Goal: Task Accomplishment & Management: Use online tool/utility

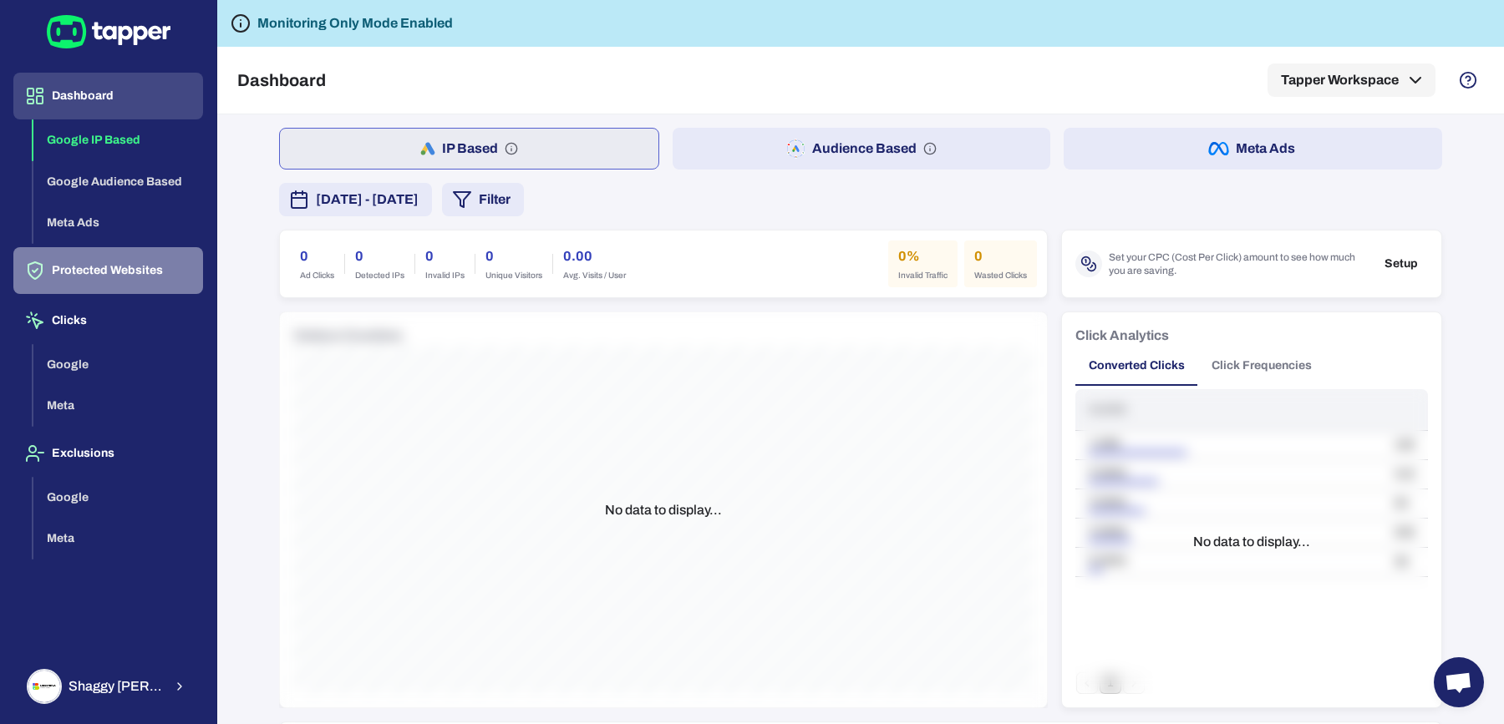
click at [121, 257] on button "Protected Websites" at bounding box center [108, 270] width 190 height 47
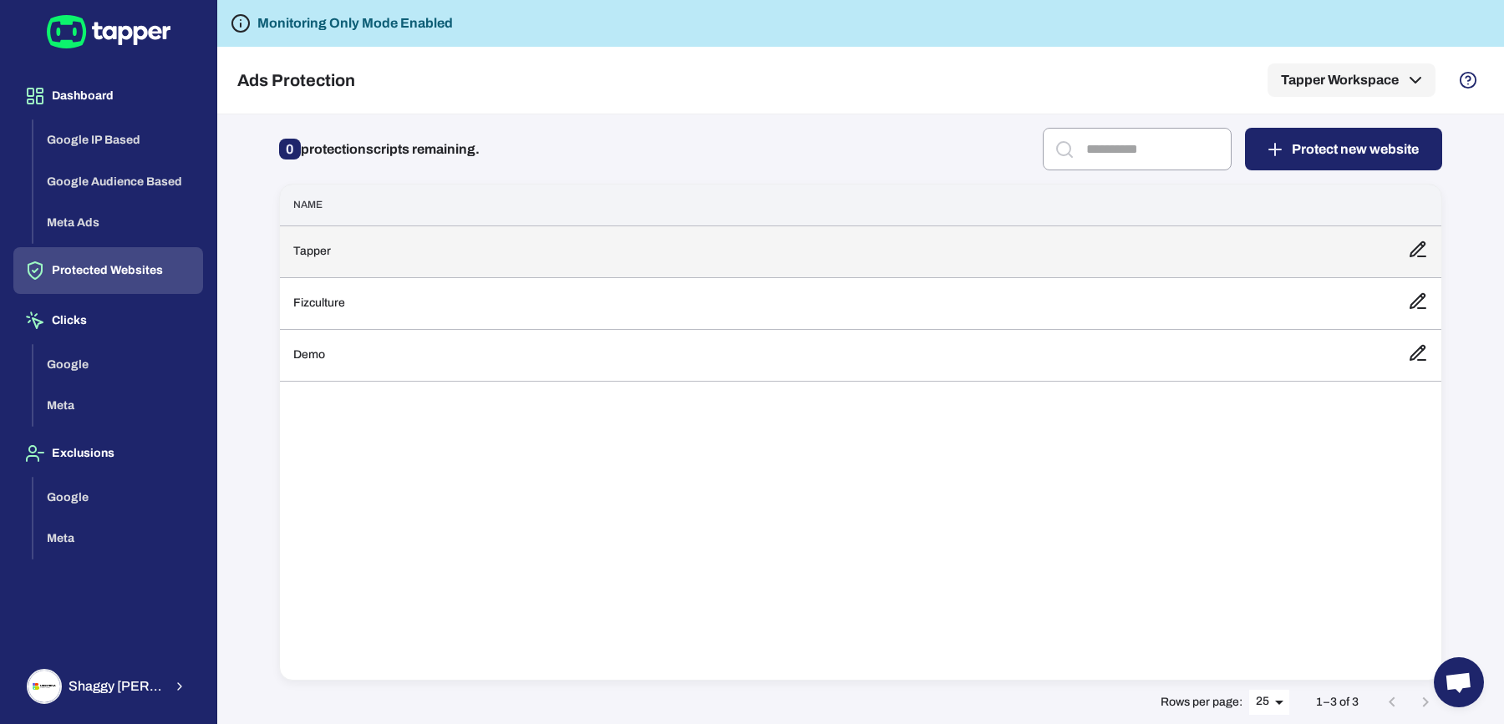
click at [545, 269] on td "Tapper" at bounding box center [837, 252] width 1114 height 52
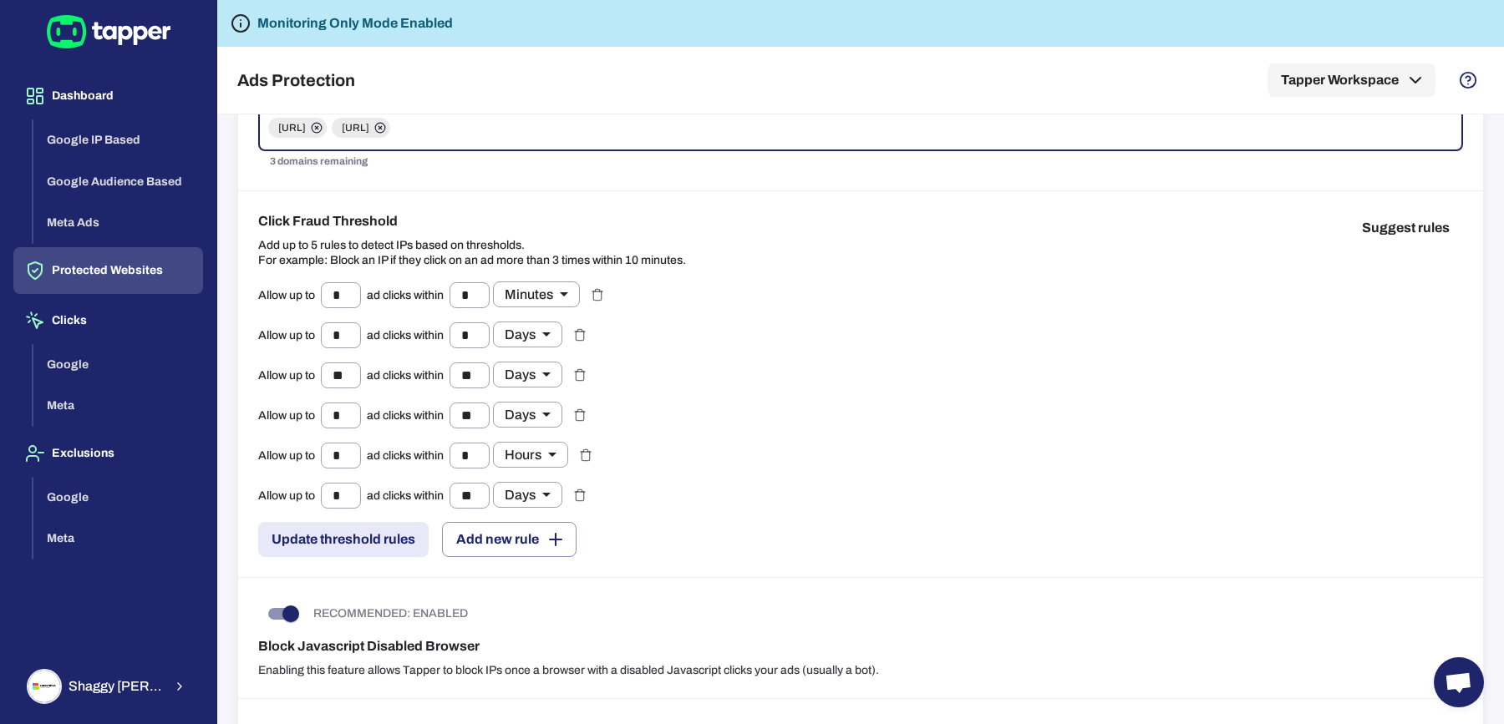
scroll to position [211, 0]
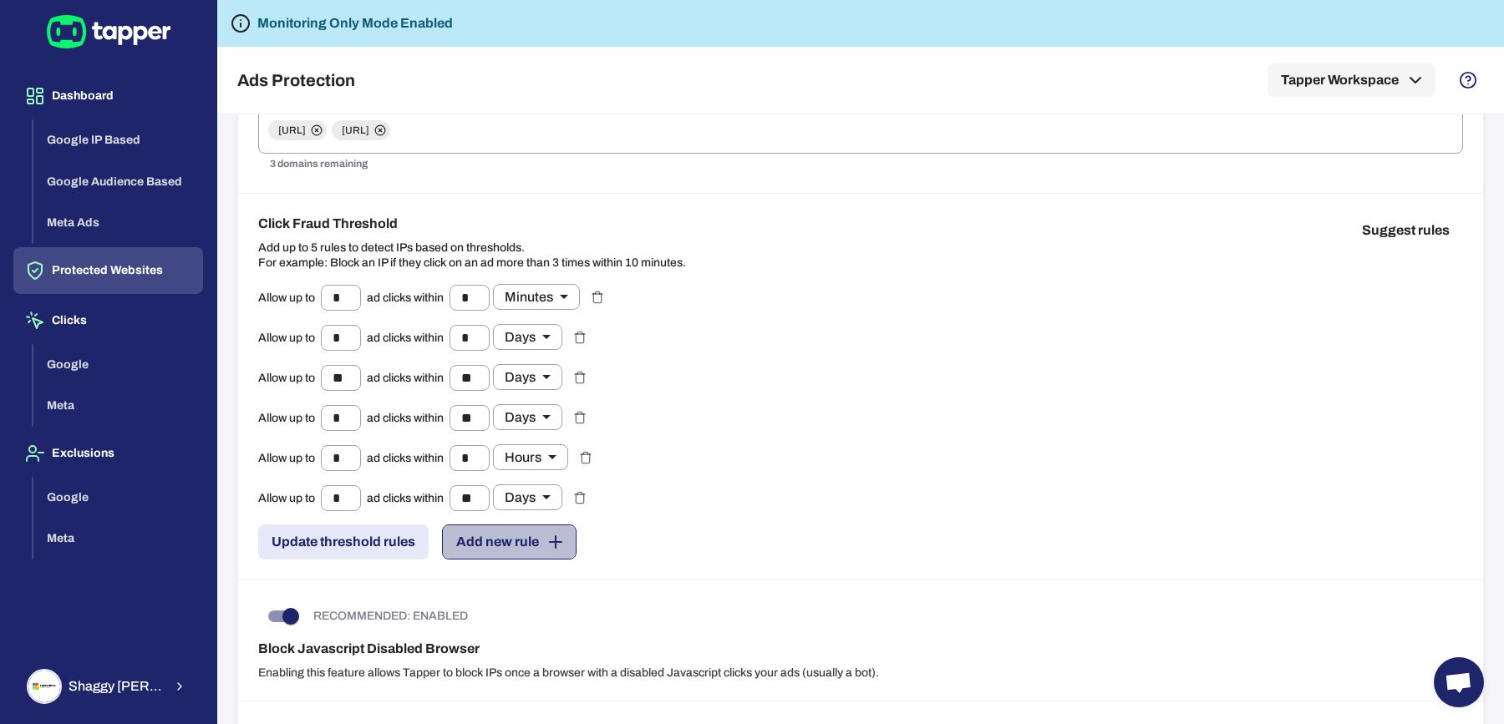
click at [488, 527] on button "Add new rule" at bounding box center [509, 542] width 135 height 35
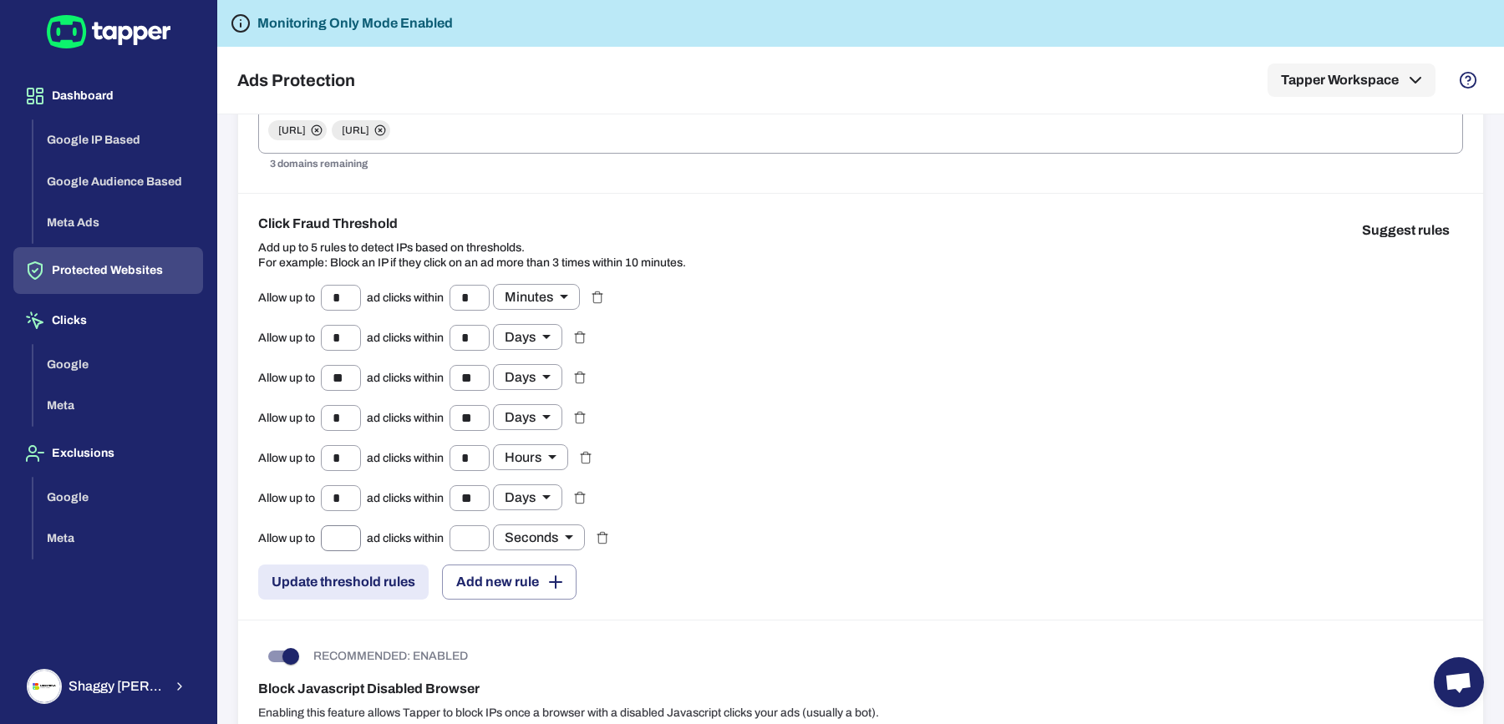
click at [323, 536] on input "text" at bounding box center [341, 538] width 40 height 26
type input "*"
click at [467, 542] on input "text" at bounding box center [469, 538] width 40 height 26
type input "*"
click at [606, 535] on icon "button" at bounding box center [602, 537] width 13 height 13
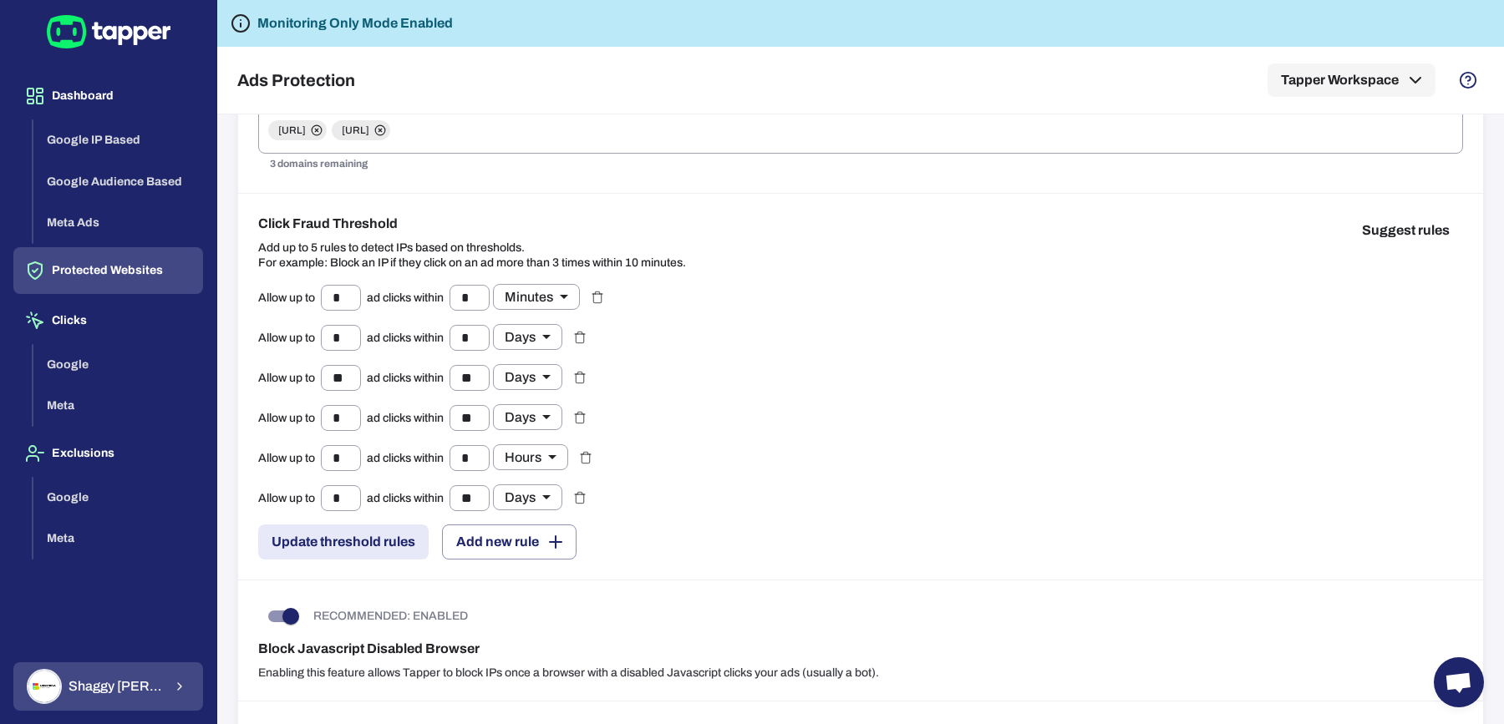
click at [84, 698] on div "Shaggy Rogers" at bounding box center [95, 686] width 136 height 35
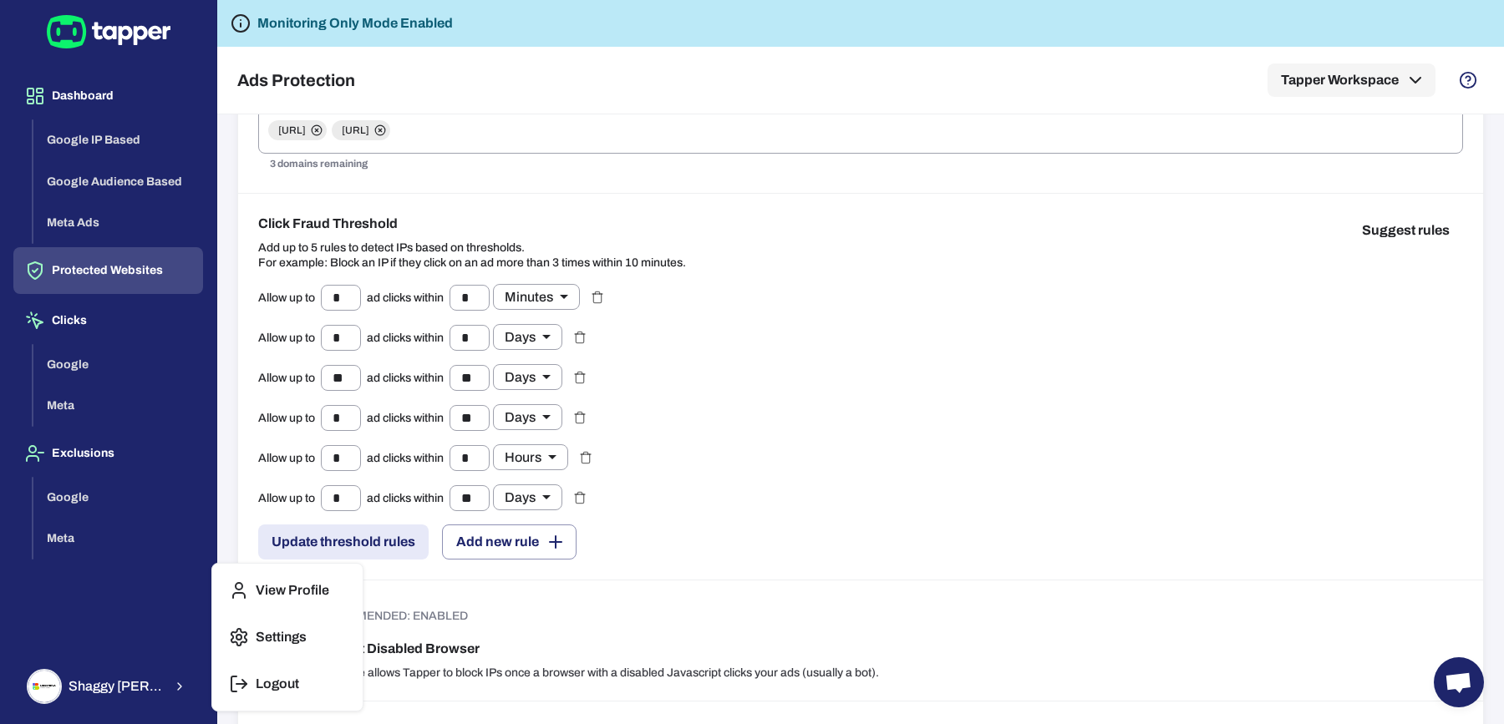
click at [235, 681] on icon "button" at bounding box center [239, 684] width 20 height 20
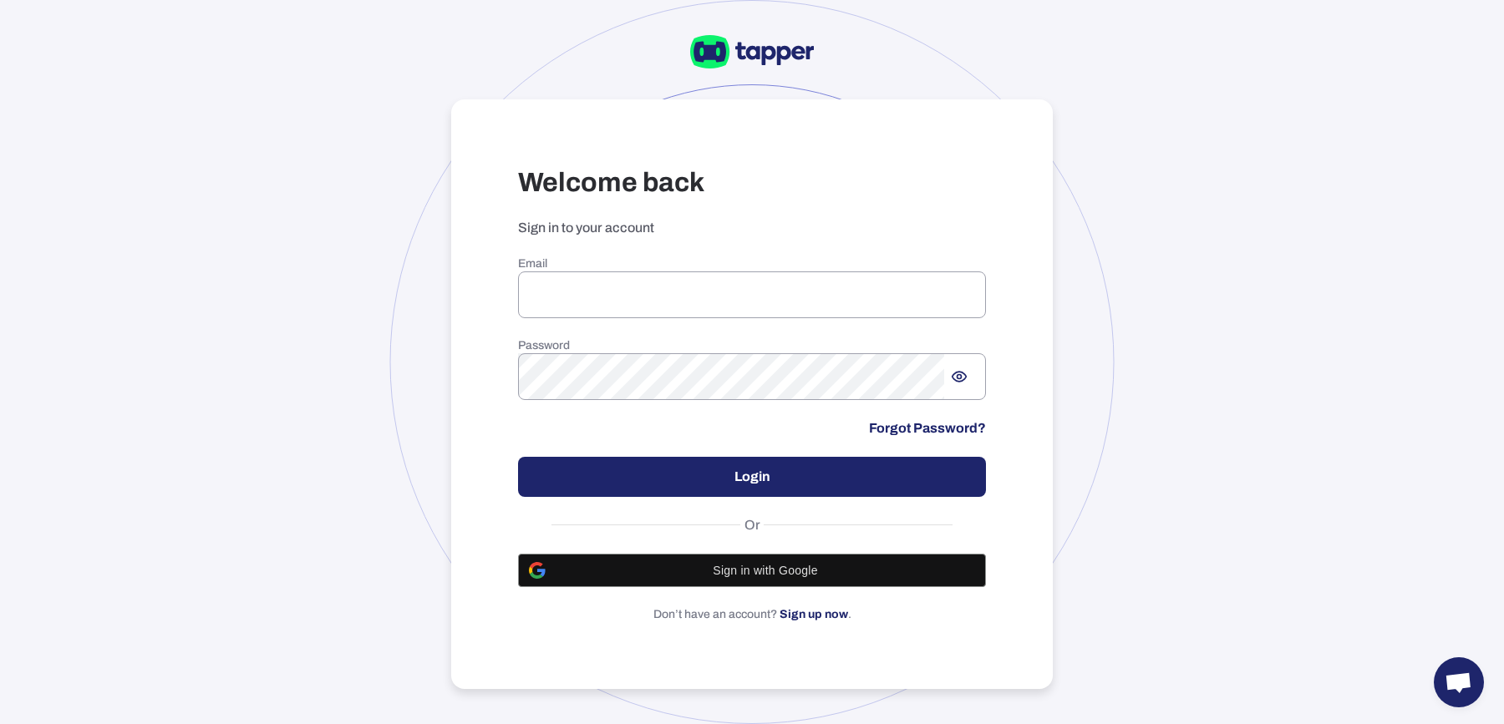
type input "**********"
click at [750, 454] on div "**********" at bounding box center [752, 439] width 468 height 366
click at [746, 462] on button "Login" at bounding box center [752, 477] width 468 height 40
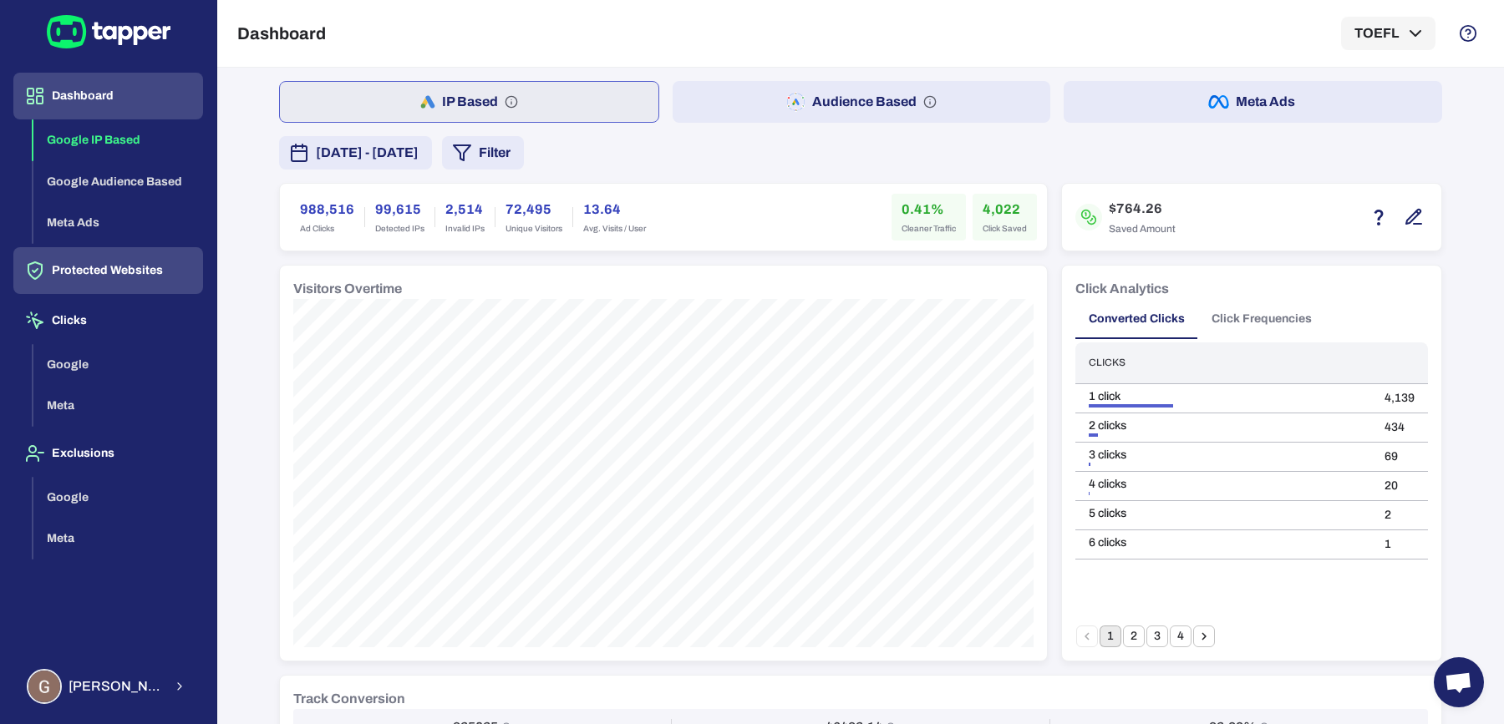
click at [98, 261] on button "Protected Websites" at bounding box center [108, 270] width 190 height 47
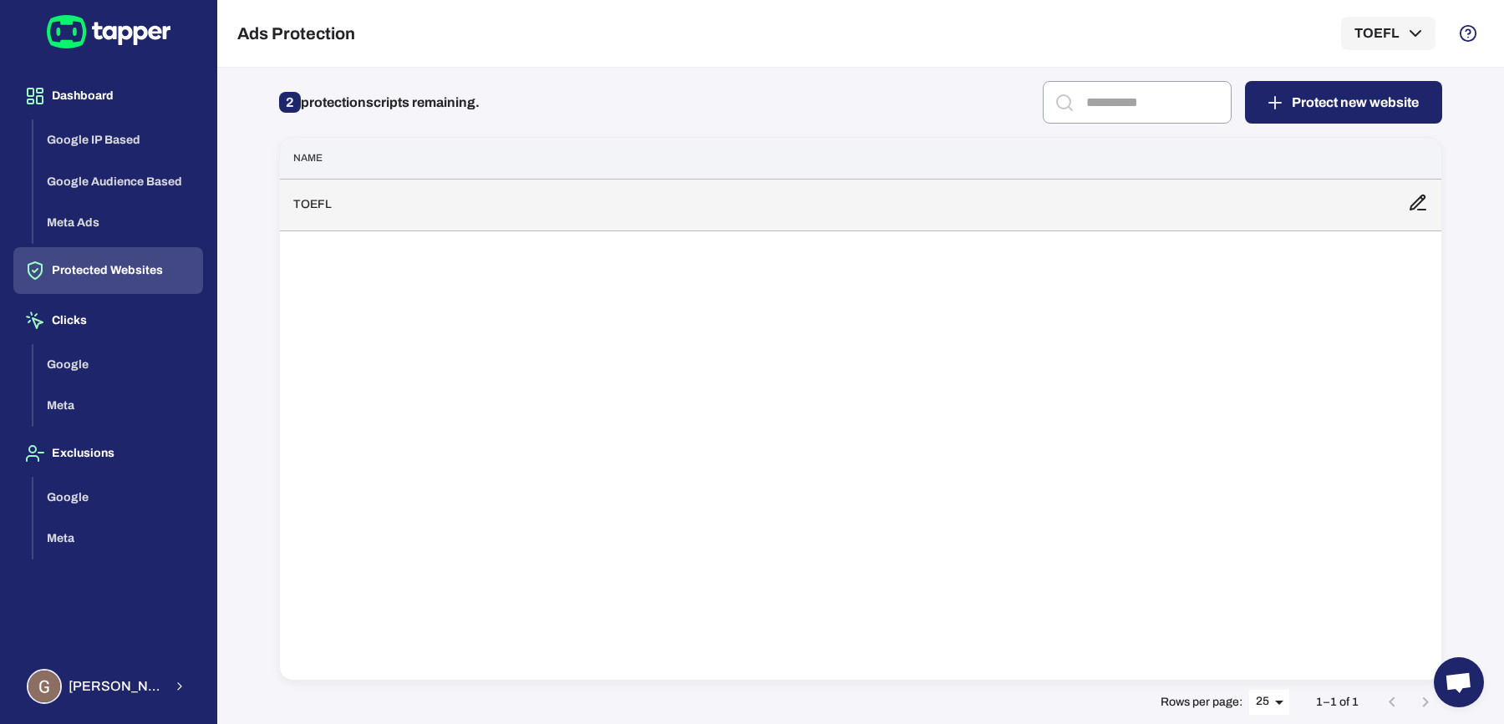
click at [420, 204] on td "TOEFL" at bounding box center [837, 205] width 1114 height 52
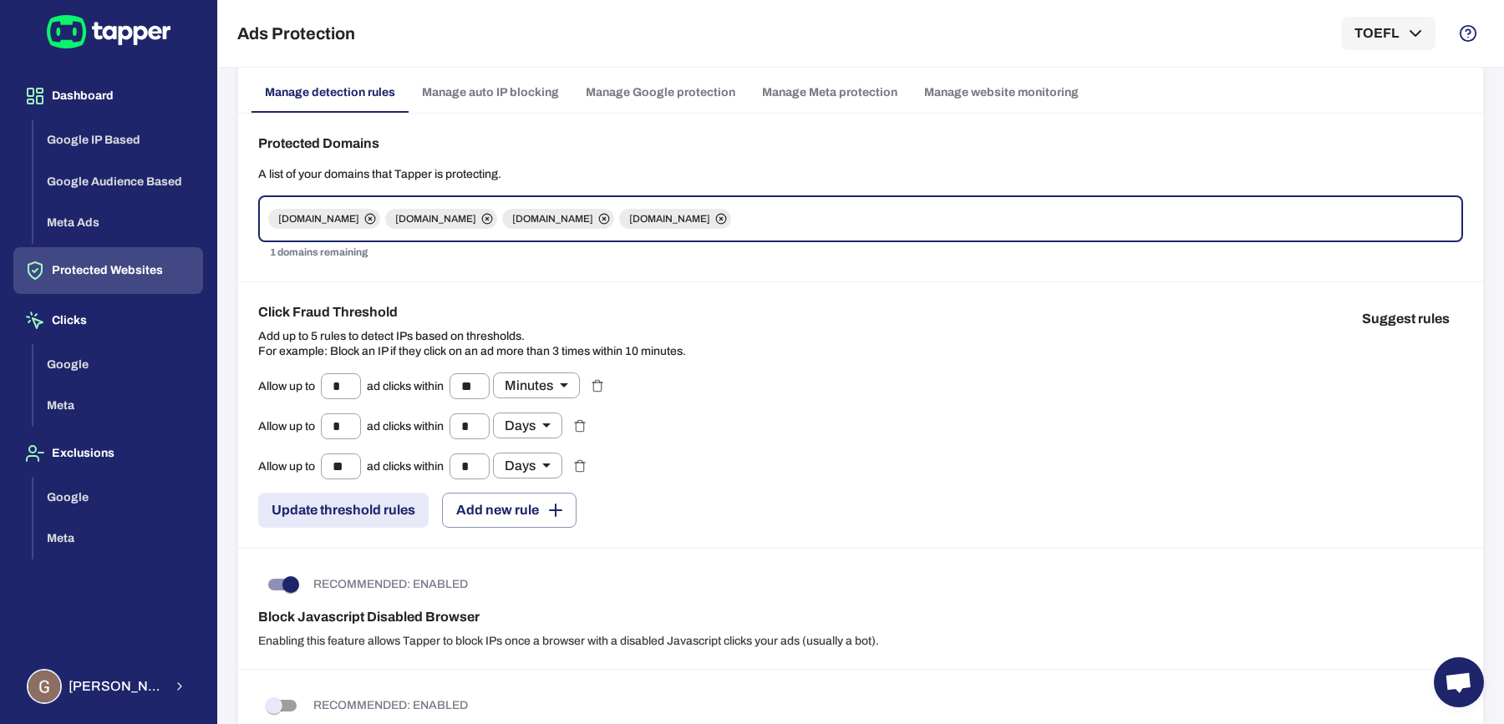
scroll to position [78, 0]
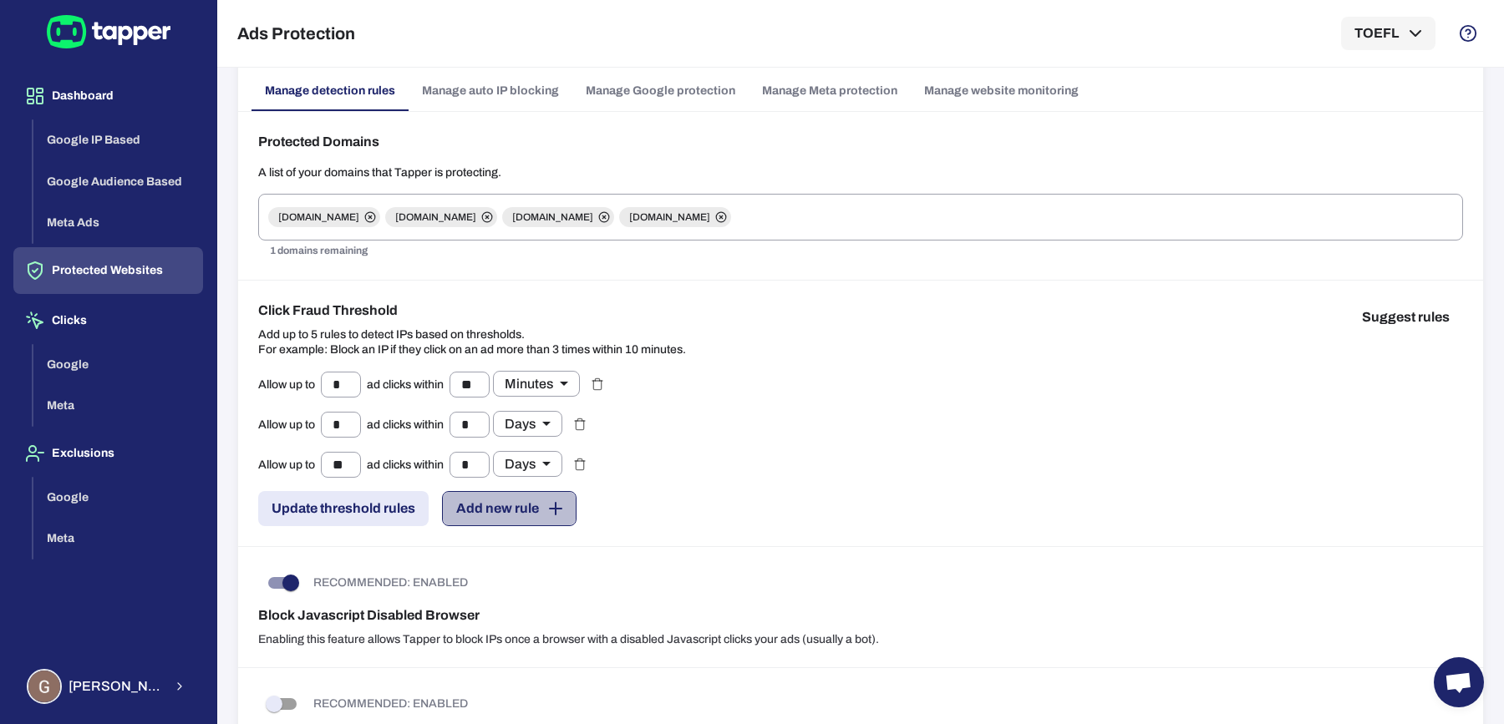
click at [532, 497] on button "Add new rule" at bounding box center [509, 508] width 135 height 35
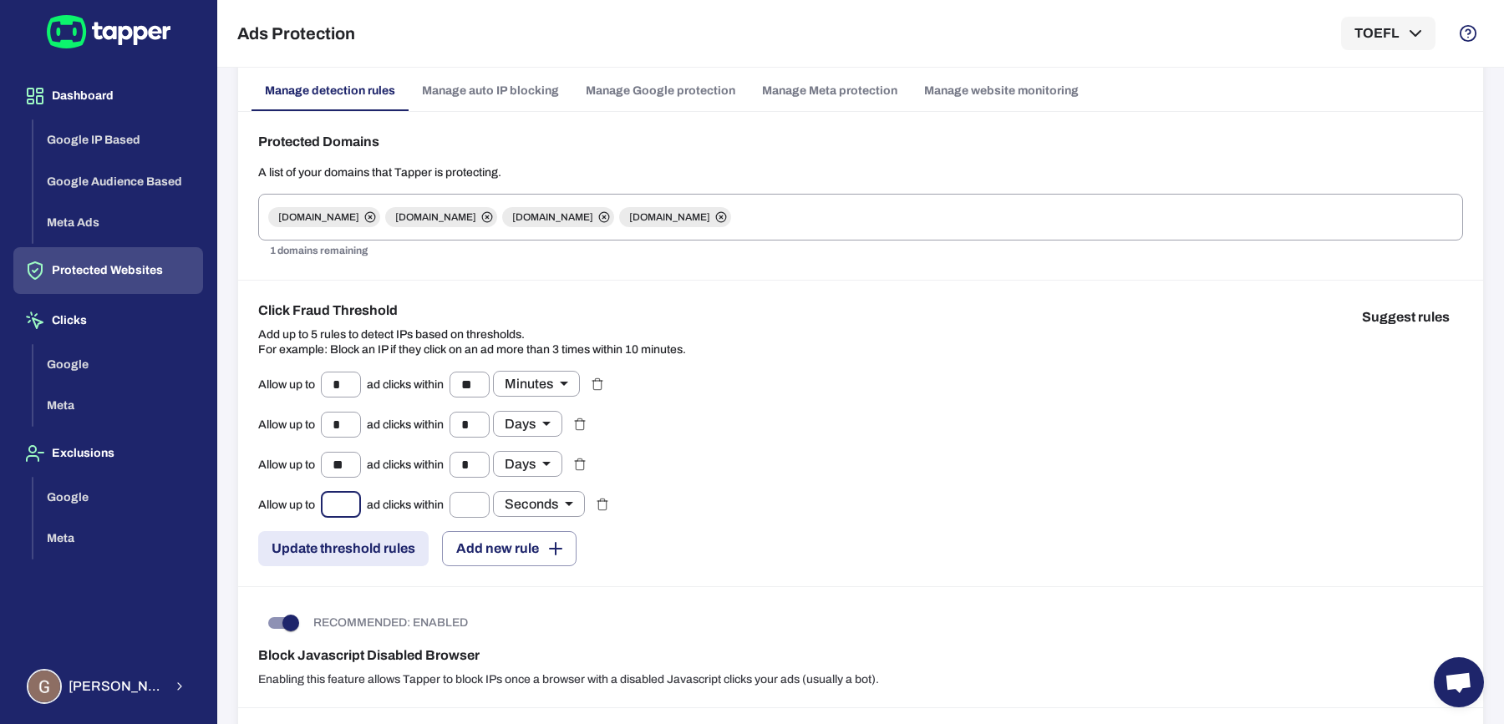
click at [347, 503] on input "text" at bounding box center [341, 505] width 40 height 26
type input "*"
click at [606, 505] on icon "button" at bounding box center [602, 505] width 8 height 9
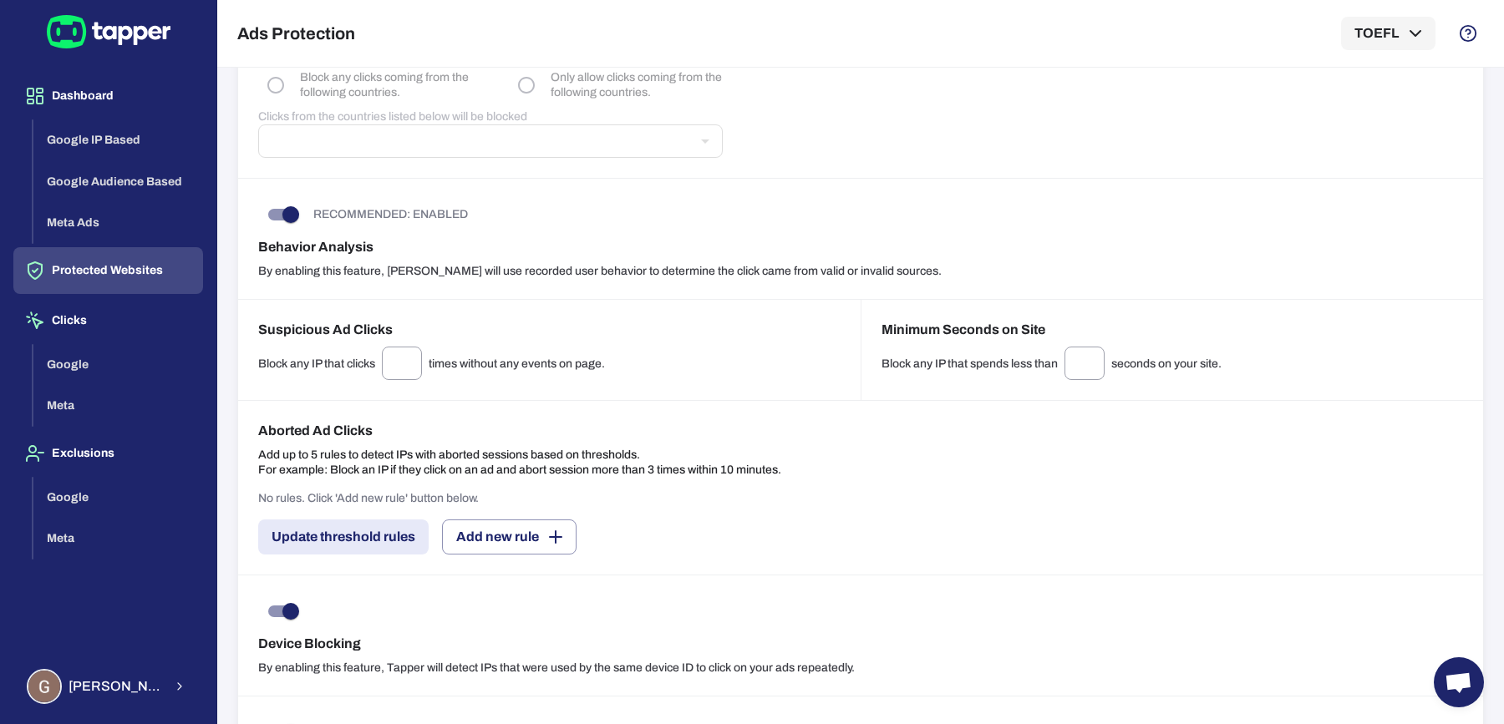
scroll to position [911, 0]
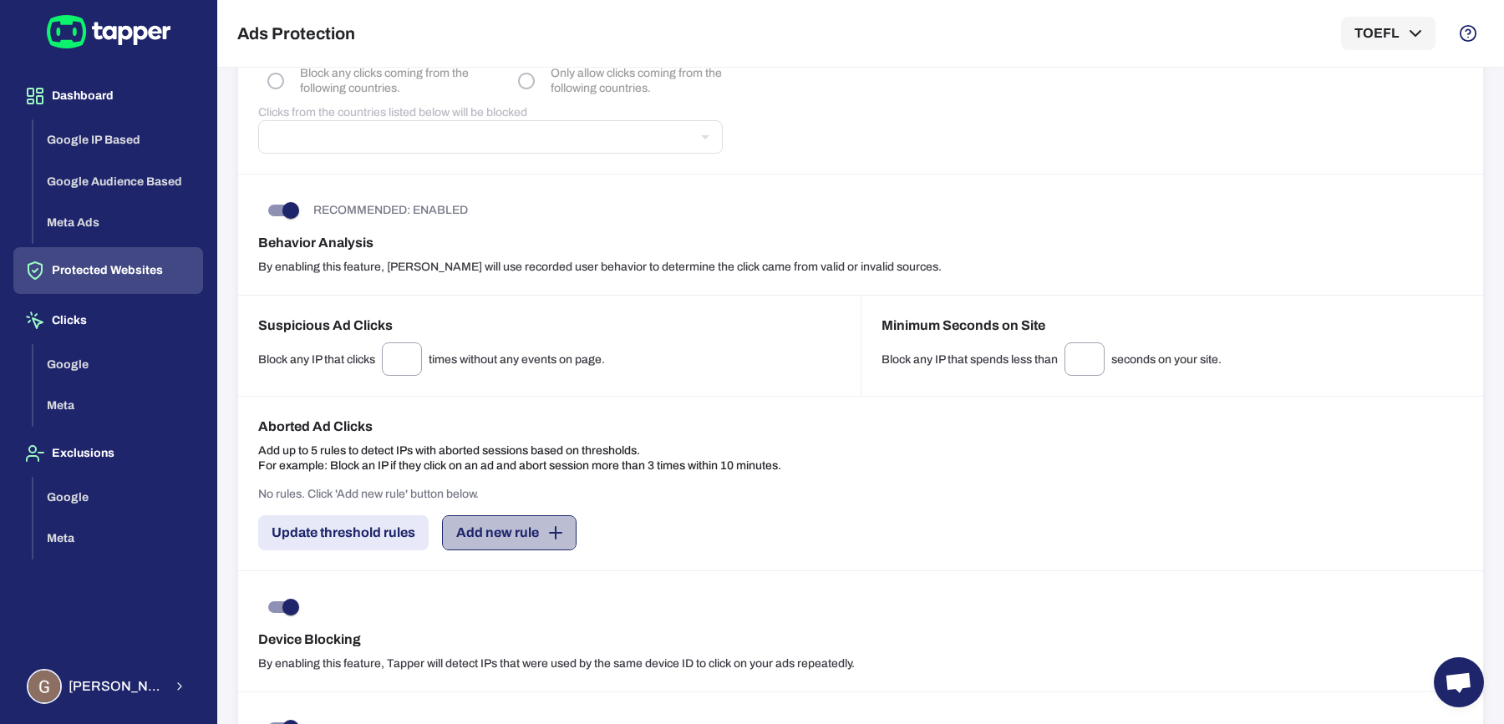
click at [507, 536] on button "Add new rule" at bounding box center [509, 532] width 135 height 35
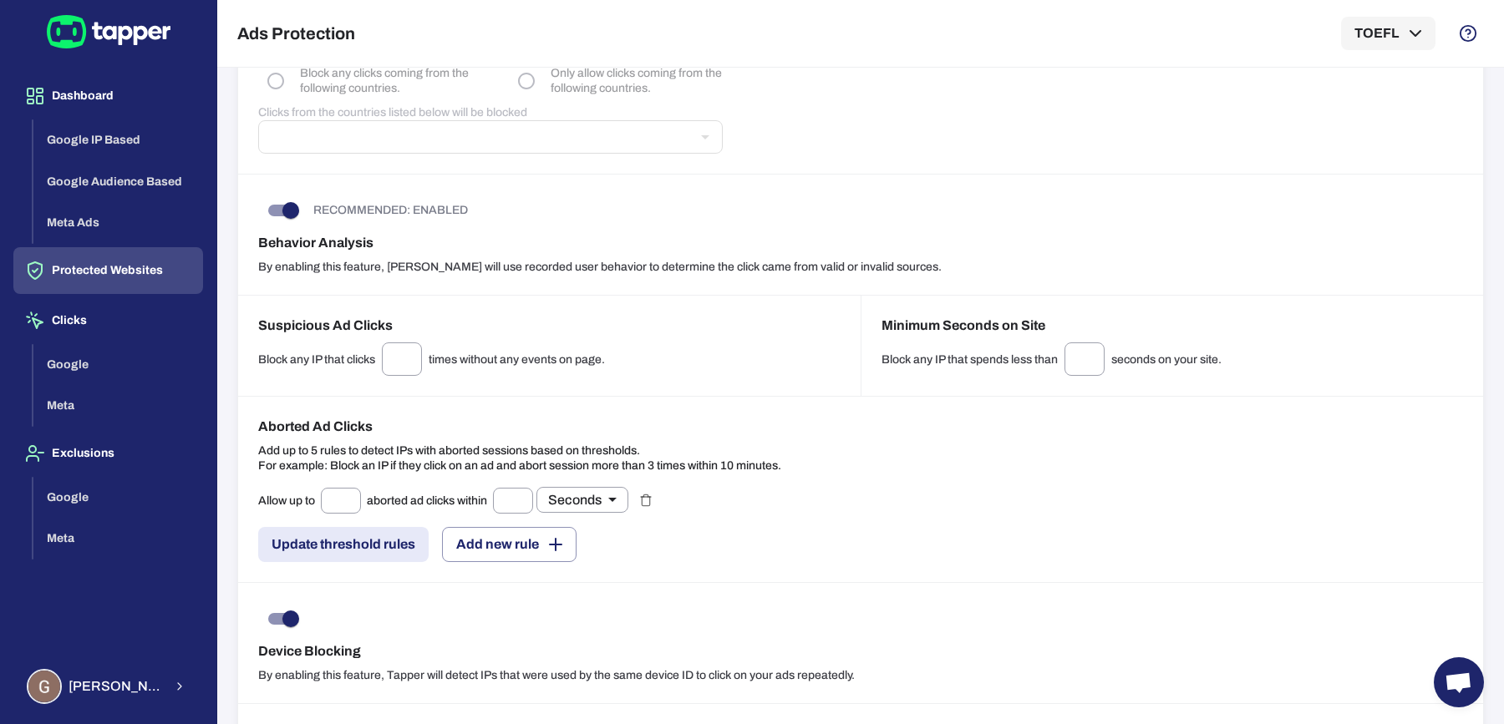
scroll to position [1002, 0]
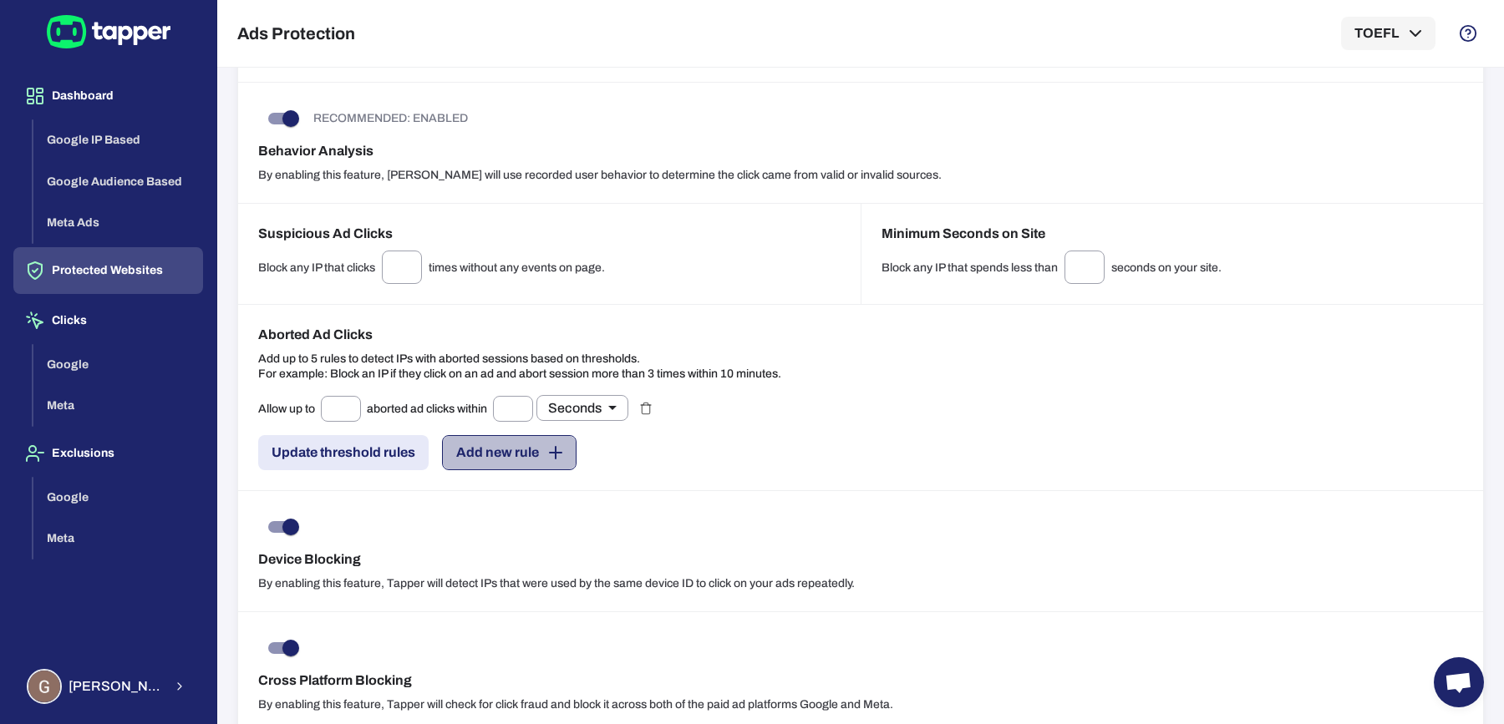
click at [497, 445] on button "Add new rule" at bounding box center [509, 452] width 135 height 35
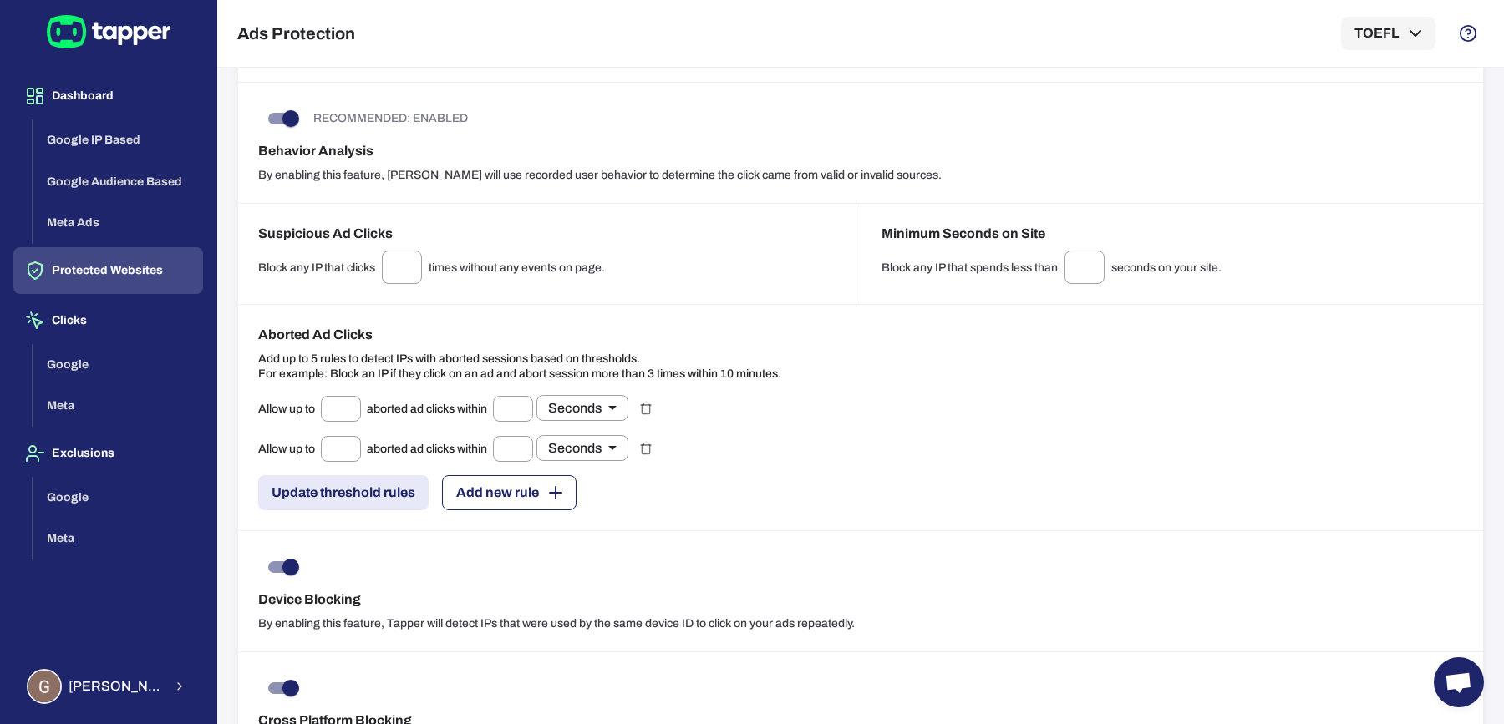
click at [485, 491] on button "Add new rule" at bounding box center [509, 492] width 135 height 35
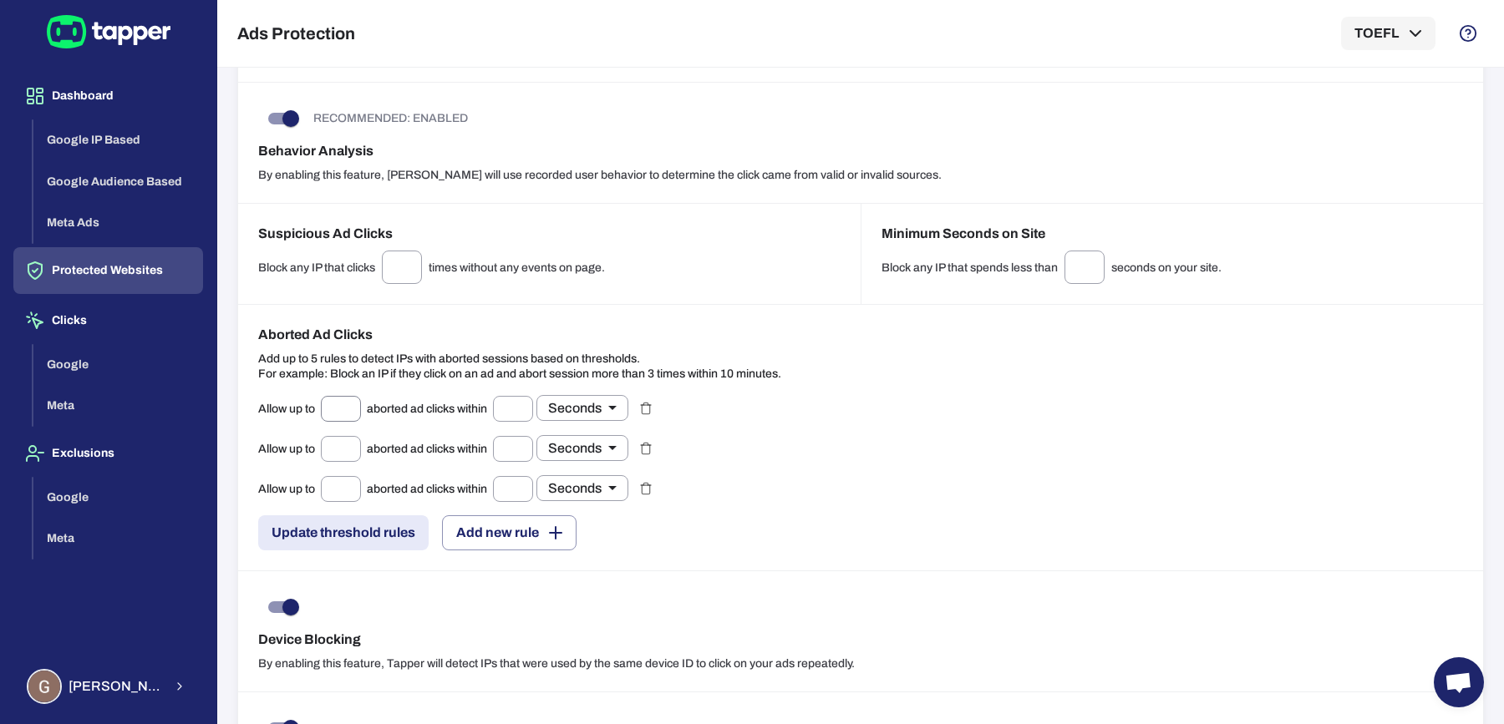
click at [331, 398] on input "text" at bounding box center [341, 409] width 40 height 26
click at [507, 396] on input "text" at bounding box center [513, 409] width 40 height 26
type input "*"
click at [348, 398] on input "text" at bounding box center [341, 409] width 40 height 26
click at [341, 436] on input "text" at bounding box center [341, 449] width 40 height 26
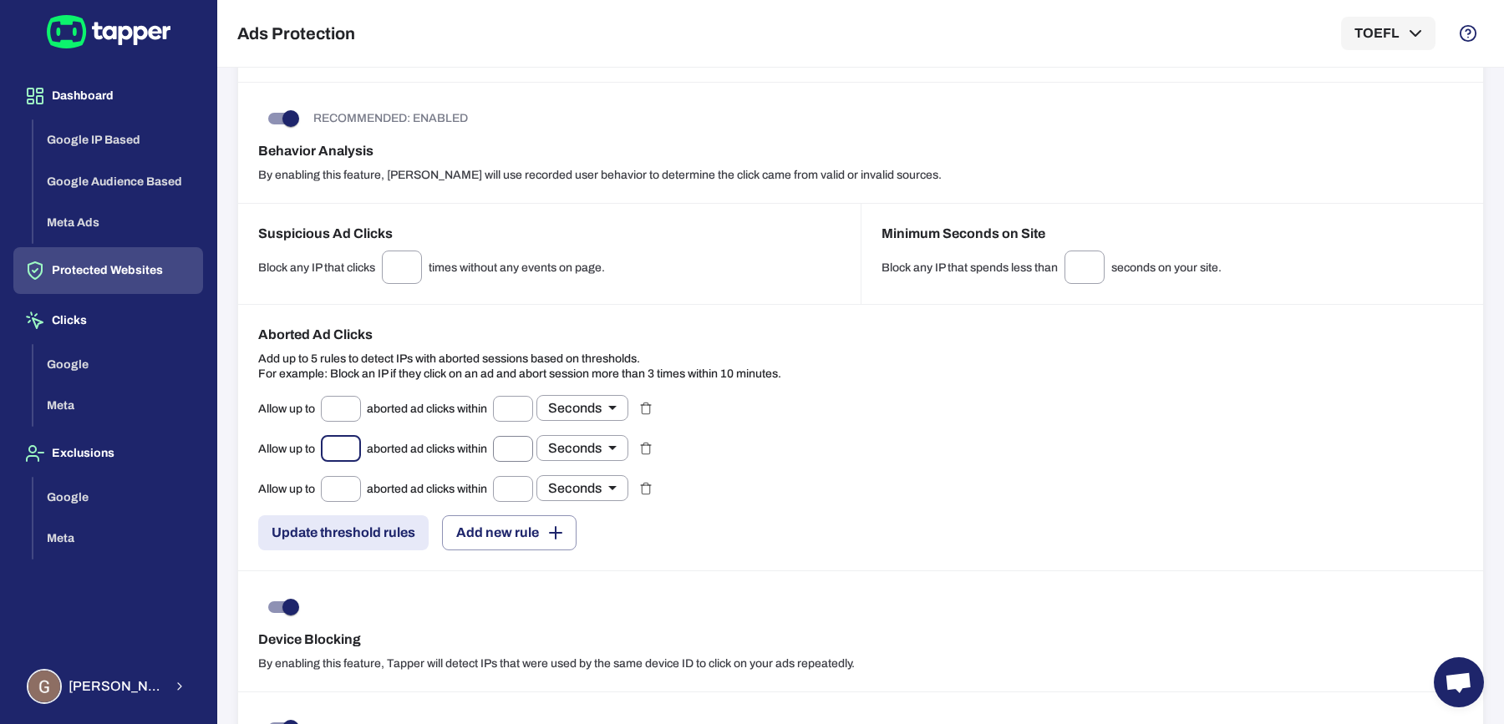
click at [516, 436] on input "text" at bounding box center [513, 449] width 40 height 26
type input "*"
click at [518, 404] on input "text" at bounding box center [513, 409] width 40 height 26
type input "*"
click at [510, 476] on input "text" at bounding box center [513, 489] width 40 height 26
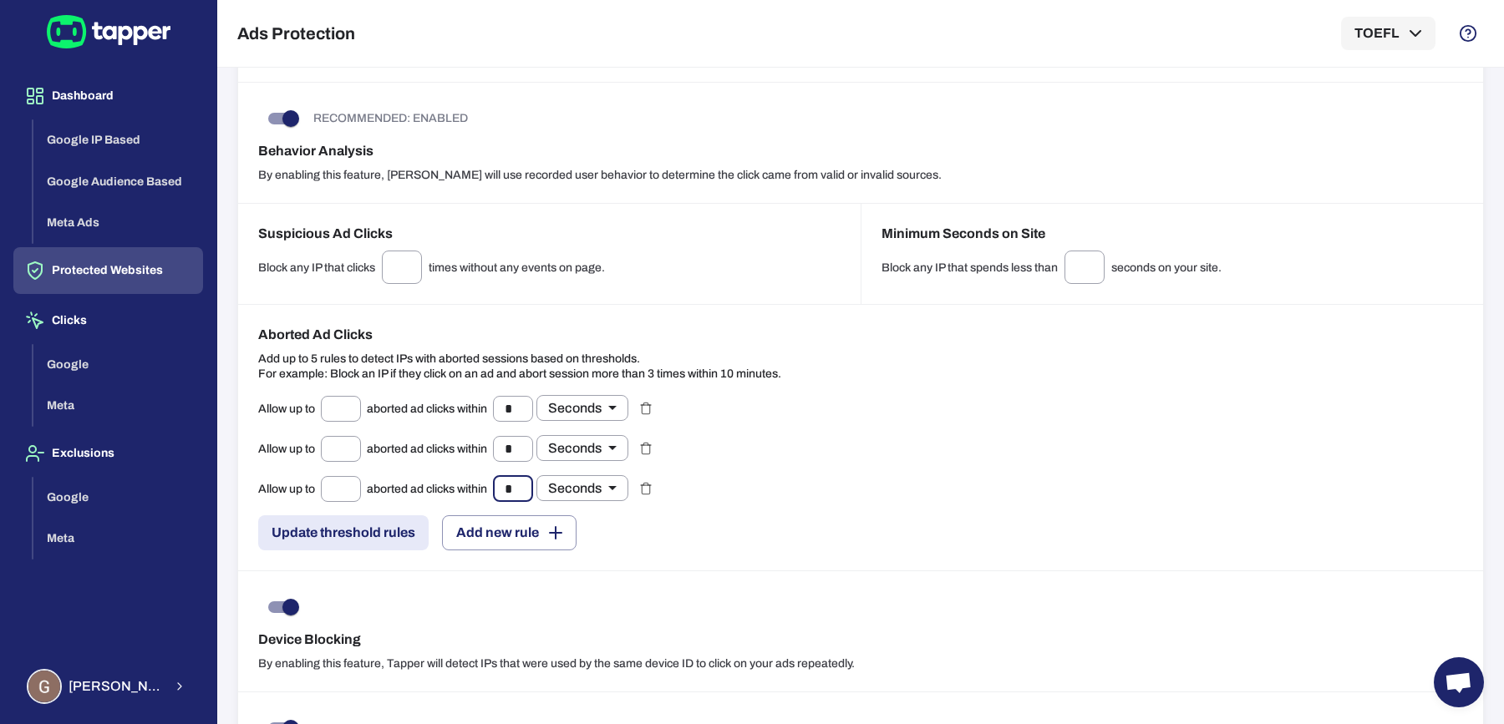
type input "*"
click at [525, 533] on button "Add new rule" at bounding box center [509, 532] width 135 height 35
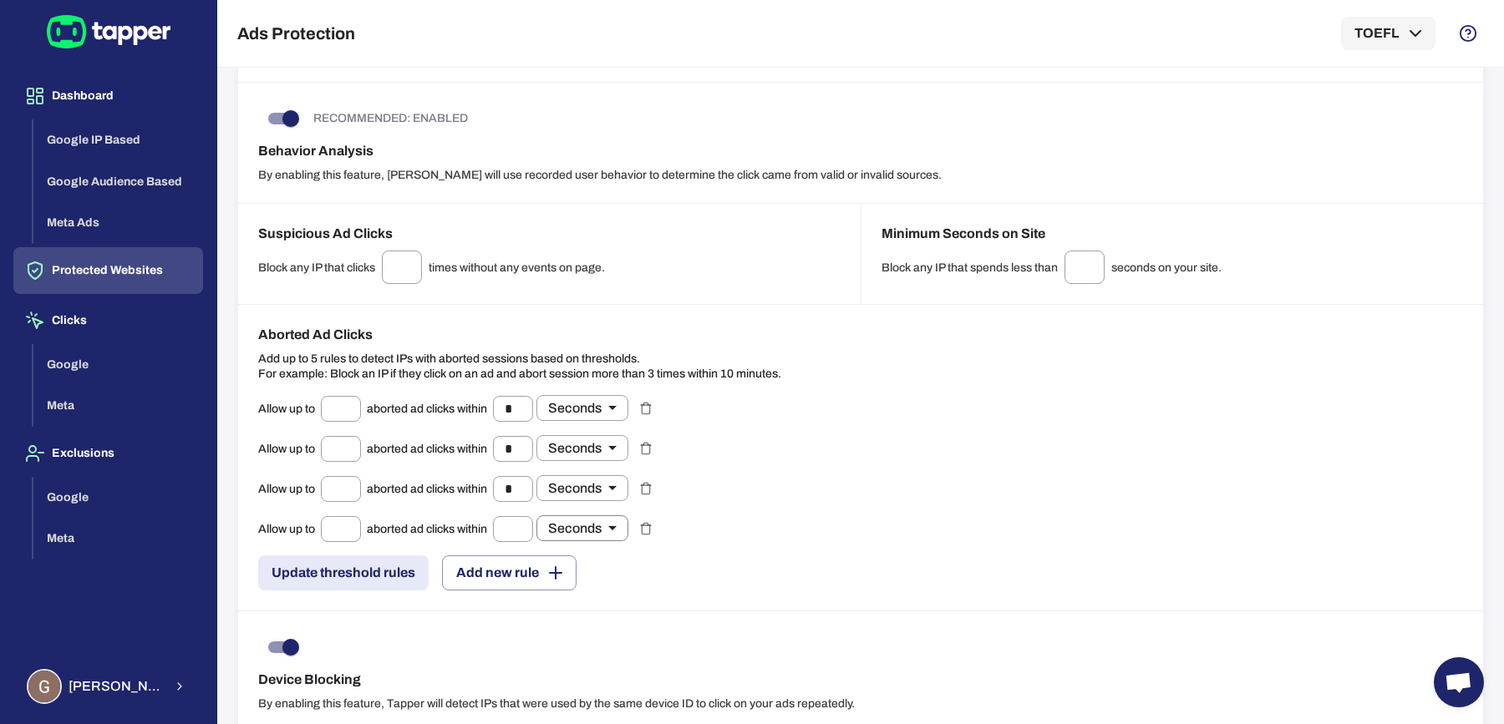
click at [567, 519] on body "Dashboard Google IP Based Google Audience Based Meta Ads Protected Websites Cli…" at bounding box center [752, 362] width 1504 height 724
click at [574, 628] on li "Days" at bounding box center [585, 635] width 92 height 27
type input "*****"
click at [579, 490] on body "Dashboard Google IP Based Google Audience Based Meta Ads Protected Websites Cli…" at bounding box center [752, 362] width 1504 height 724
click at [578, 592] on li "Days" at bounding box center [585, 595] width 92 height 27
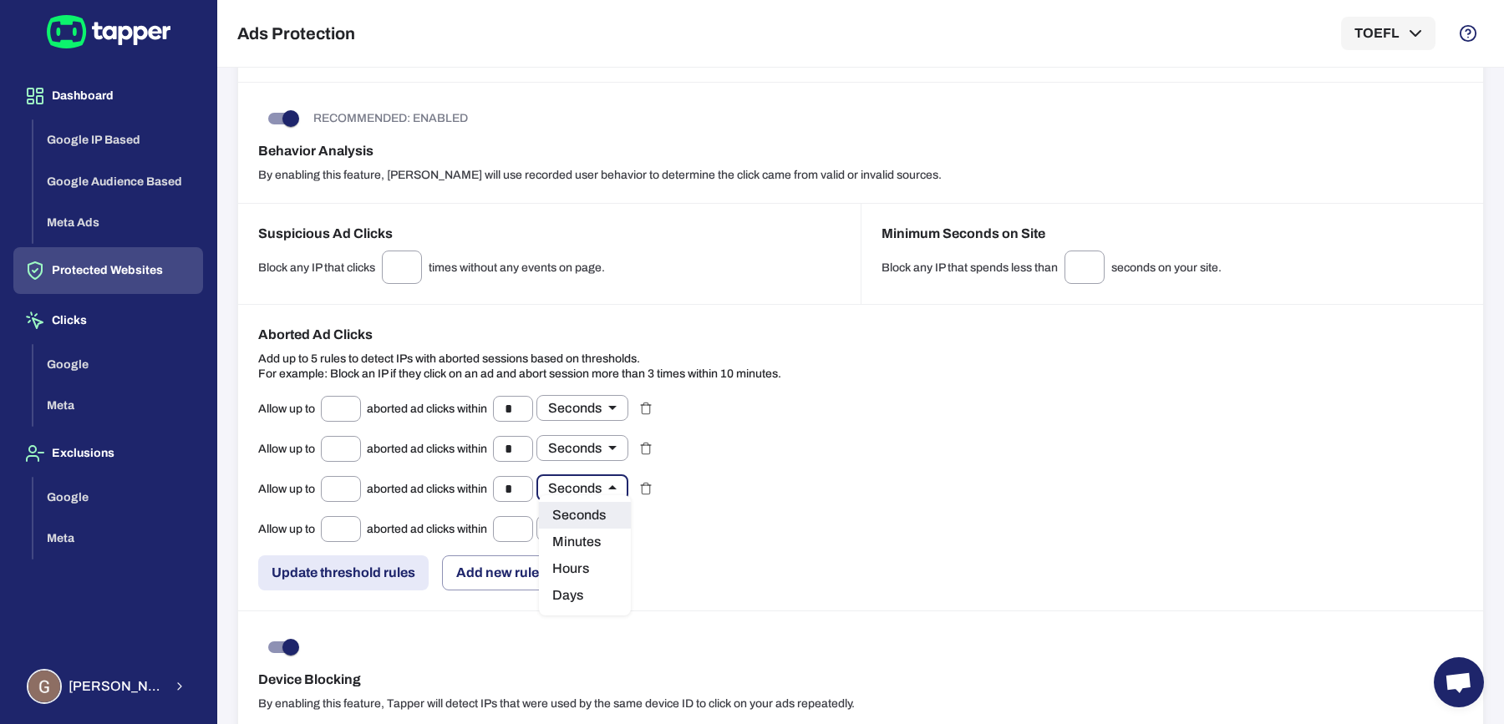
type input "*****"
click at [581, 444] on body "Dashboard Google IP Based Google Audience Based Meta Ads Protected Websites Cli…" at bounding box center [752, 362] width 1504 height 724
click at [576, 550] on li "Days" at bounding box center [585, 556] width 92 height 27
type input "*****"
click at [592, 398] on body "Dashboard Google IP Based Google Audience Based Meta Ads Protected Websites Cli…" at bounding box center [752, 362] width 1504 height 724
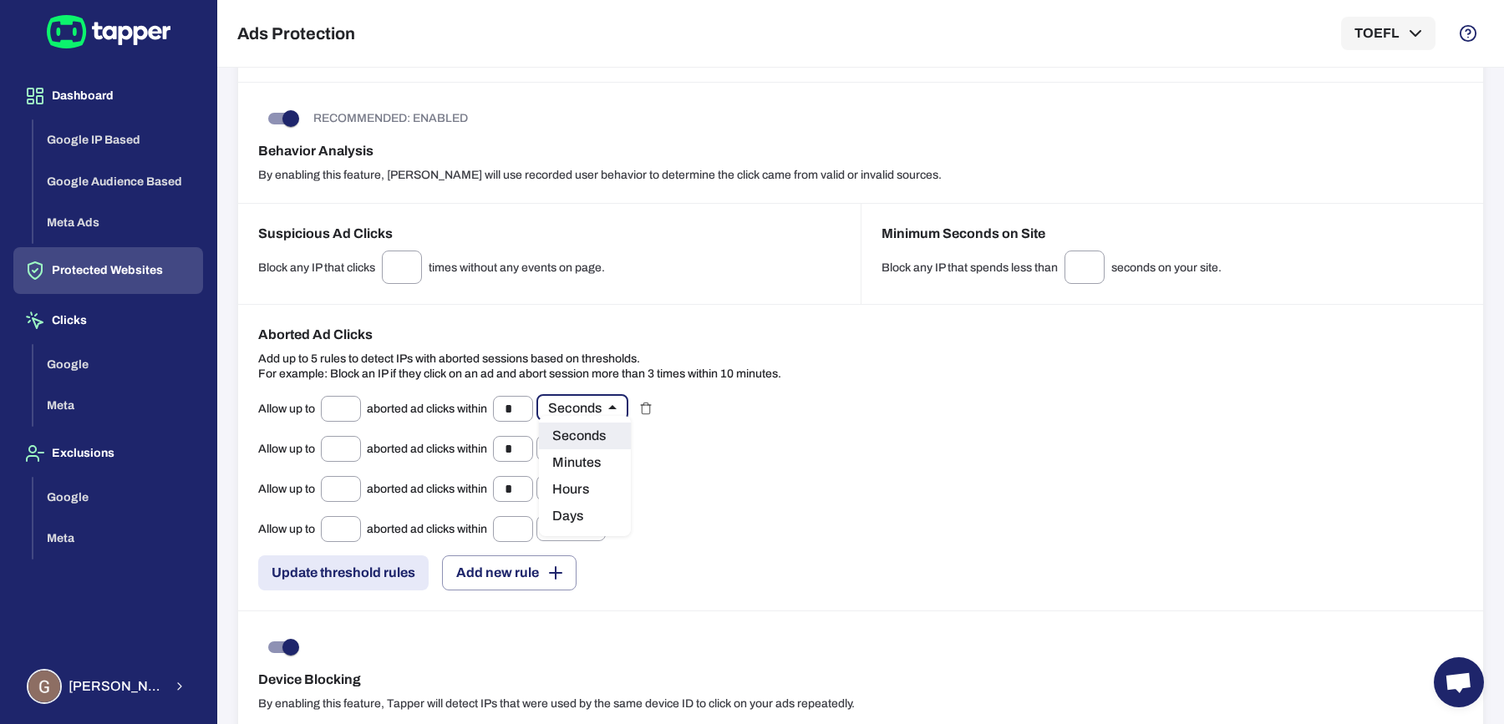
click at [603, 516] on li "Days" at bounding box center [585, 516] width 92 height 27
type input "*****"
click at [510, 404] on input "*" at bounding box center [513, 409] width 40 height 26
type input "*"
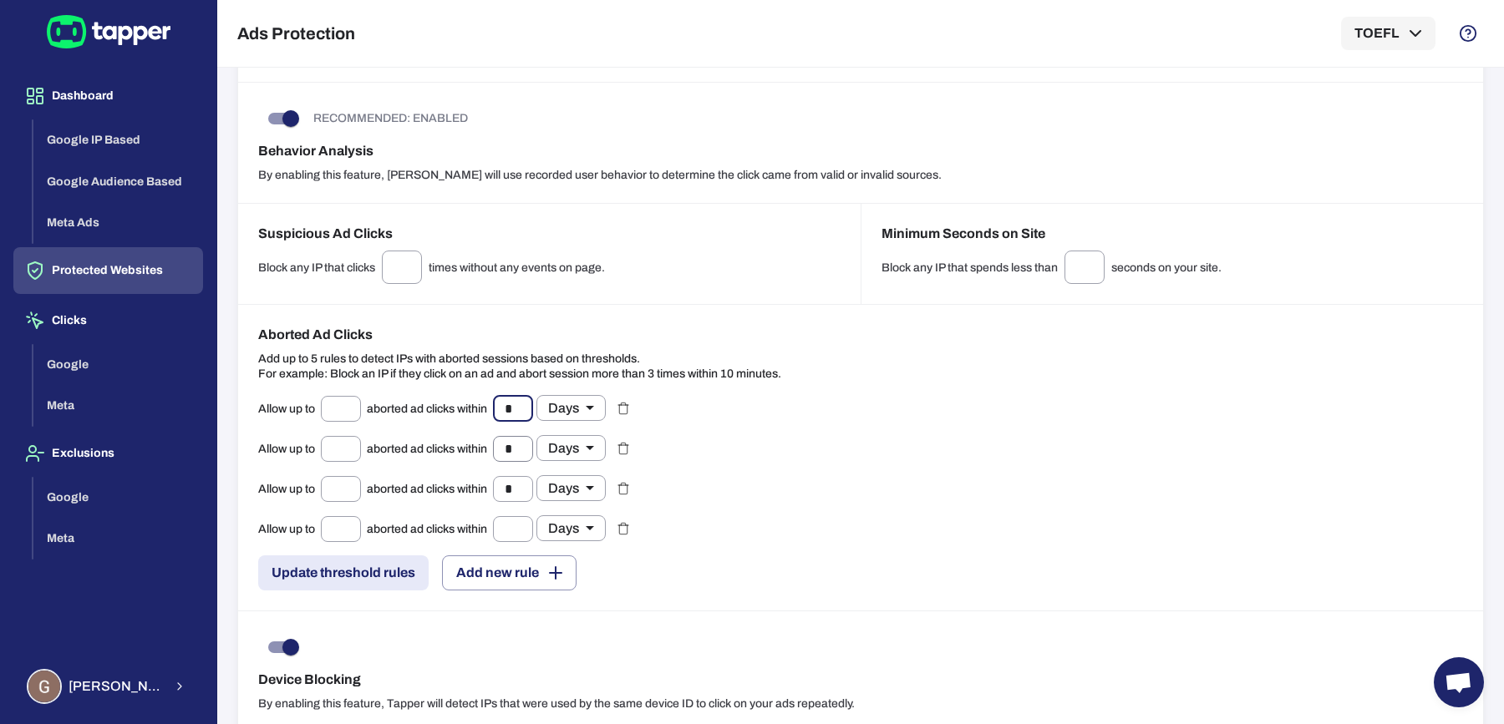
click at [513, 438] on input "*" at bounding box center [513, 449] width 40 height 26
type input "*"
click at [518, 477] on input "*" at bounding box center [513, 489] width 40 height 26
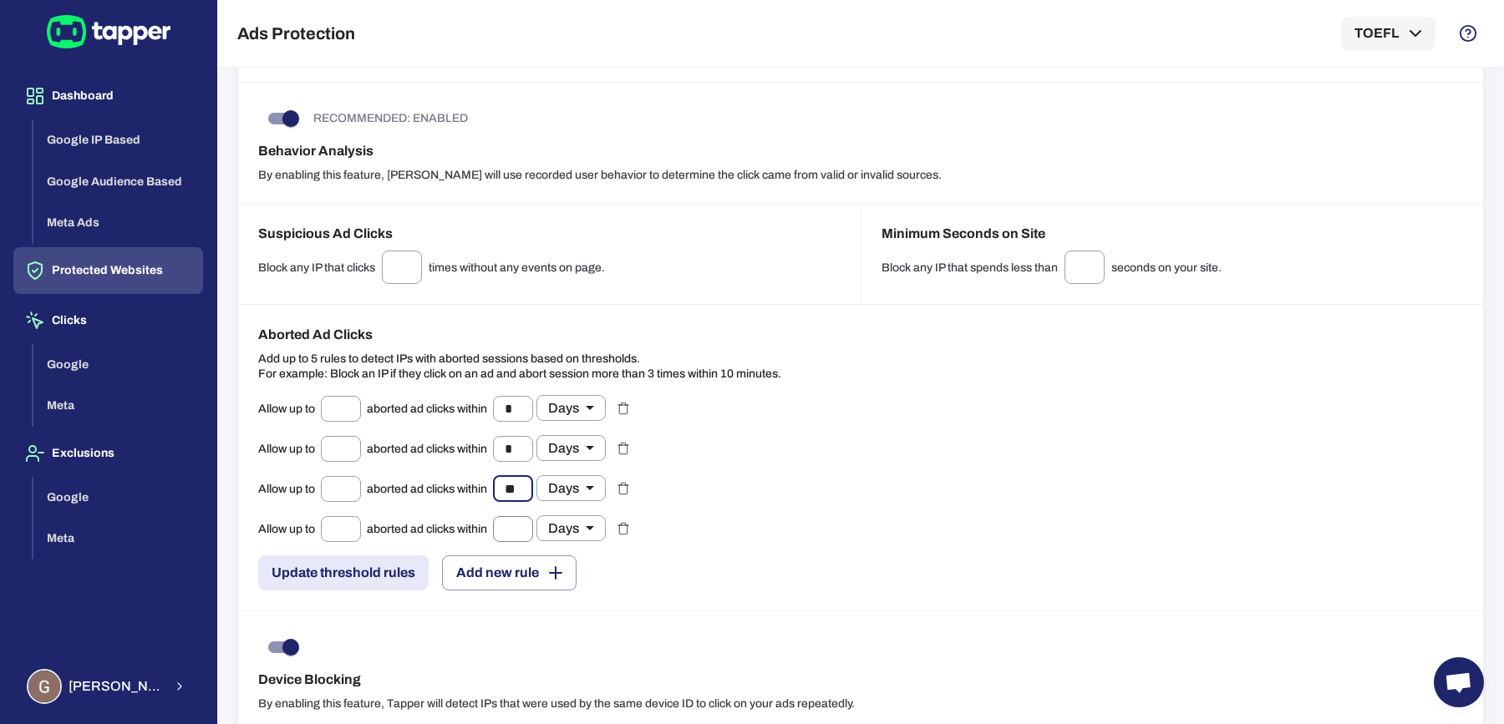
type input "**"
click at [508, 524] on input "text" at bounding box center [513, 529] width 40 height 26
type input "**"
click at [739, 519] on div "Allow up to ​ aborted ad clicks within * ​ Days ***** ​ Allow up to ​ aborted a…" at bounding box center [860, 492] width 1205 height 195
